Goal: Task Accomplishment & Management: Use online tool/utility

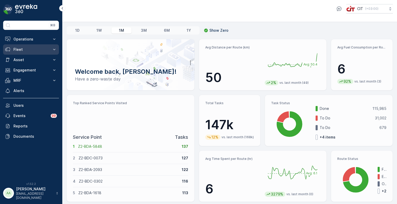
click at [29, 50] on p "Fleet" at bounding box center [30, 49] width 35 height 5
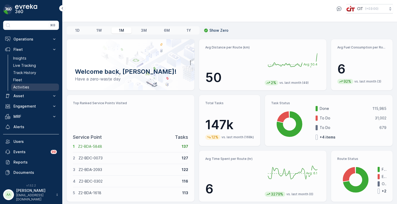
click at [25, 87] on p "Activities" at bounding box center [21, 87] width 16 height 5
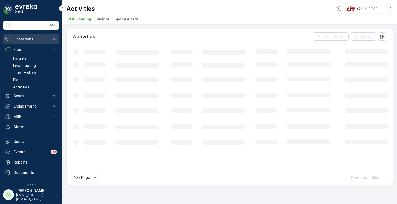
click at [29, 40] on p "Operations" at bounding box center [30, 39] width 35 height 5
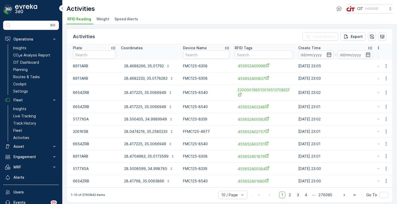
click at [235, 66] on div "455652A00998" at bounding box center [264, 66] width 58 height 9
drag, startPoint x: 255, startPoint y: 69, endPoint x: 236, endPoint y: 68, distance: 18.9
click at [236, 68] on div "455652A00998" at bounding box center [264, 66] width 58 height 9
copy span "455652A0"
click at [254, 55] on input "text" at bounding box center [264, 55] width 58 height 8
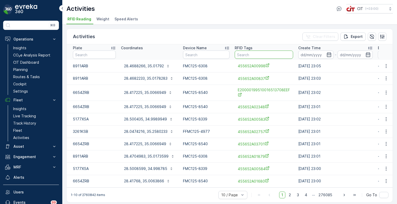
paste input "455652A0"
type input "455652A0"
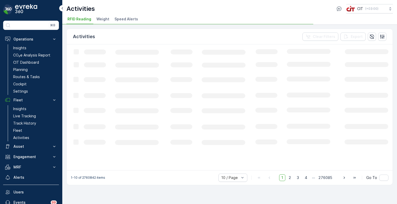
click at [323, 86] on icon "Loading..." at bounding box center [315, 106] width 496 height 125
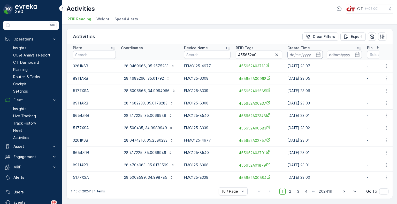
click at [296, 55] on input at bounding box center [304, 55] width 35 height 8
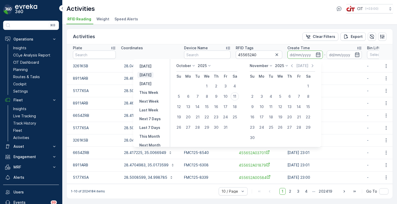
click at [152, 74] on button "Today" at bounding box center [145, 75] width 16 height 6
type input "11.10.2025"
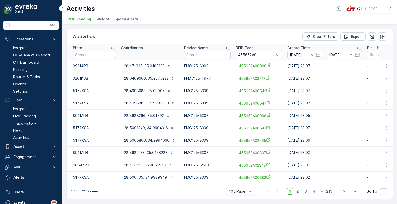
click at [152, 74] on button "28.0469666, 35.2575233" at bounding box center [149, 78] width 57 height 8
click at [94, 52] on input "text" at bounding box center [94, 55] width 43 height 8
type input "3518"
click at [356, 37] on p "Export" at bounding box center [357, 36] width 12 height 5
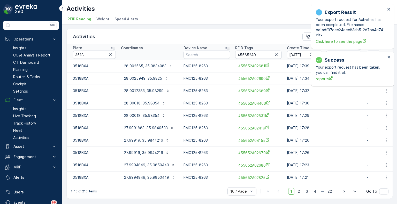
click at [347, 43] on span "Click here to see the page" at bounding box center [351, 41] width 70 height 5
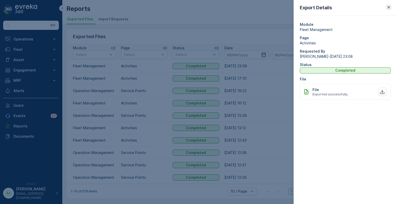
click at [388, 6] on icon "button" at bounding box center [388, 7] width 5 height 5
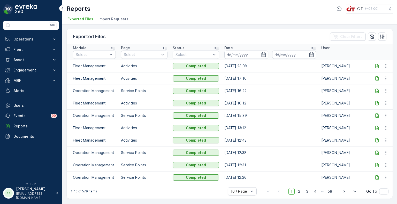
click at [377, 64] on icon at bounding box center [376, 66] width 3 height 4
